Goal: Task Accomplishment & Management: Use online tool/utility

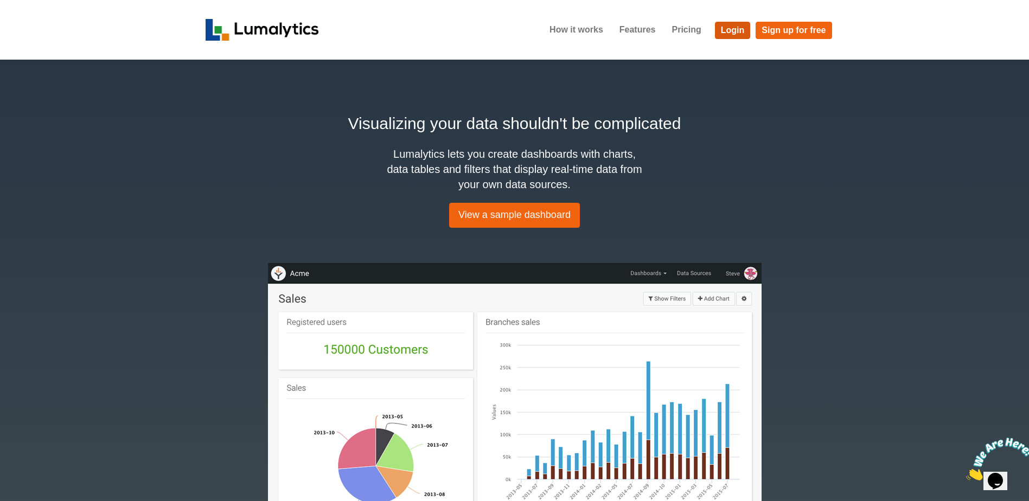
click at [726, 29] on link "Login" at bounding box center [733, 30] width 36 height 17
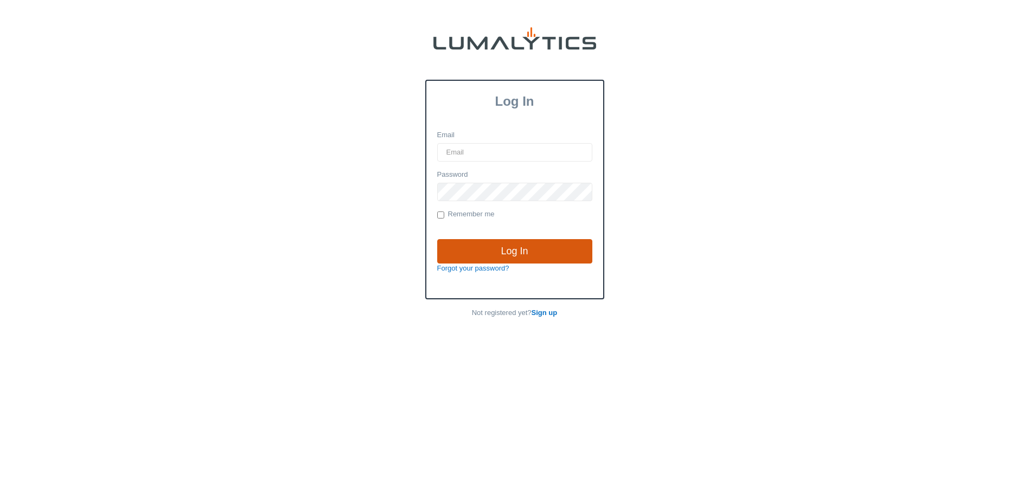
type input "brozema@valleytruckparts.com"
click at [507, 246] on input "Log In" at bounding box center [514, 251] width 155 height 25
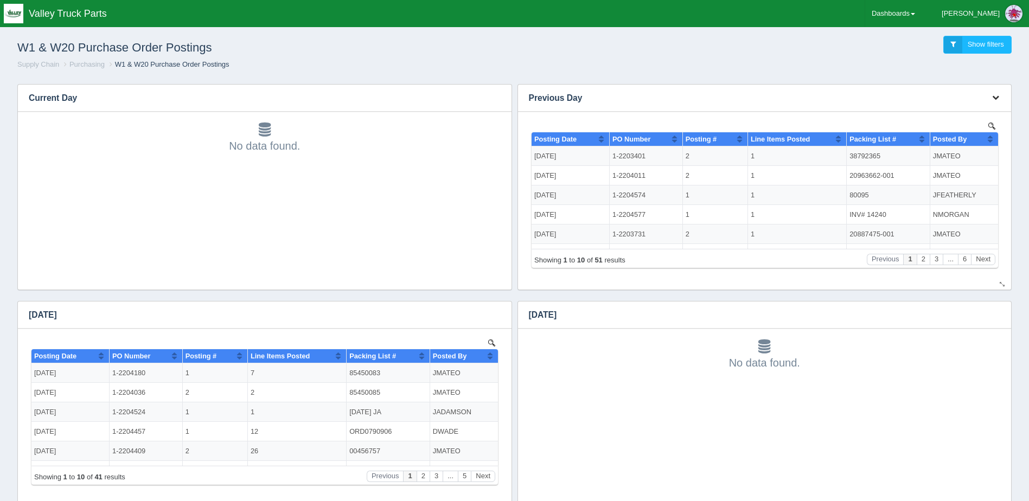
click at [997, 93] on button "button" at bounding box center [995, 98] width 15 height 17
click at [980, 109] on link "Download CSV" at bounding box center [959, 114] width 87 height 16
